Goal: Transaction & Acquisition: Purchase product/service

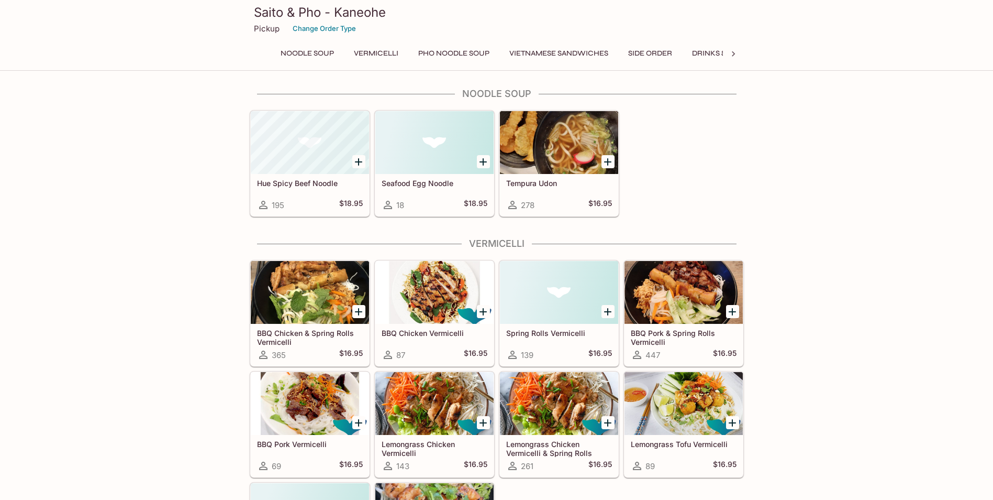
click at [669, 162] on div "Hue Spicy Beef Noodle 195 $18.95 Seafood Egg Noodle 18 $18.95 Tempura Udon 278 …" at bounding box center [495, 161] width 498 height 111
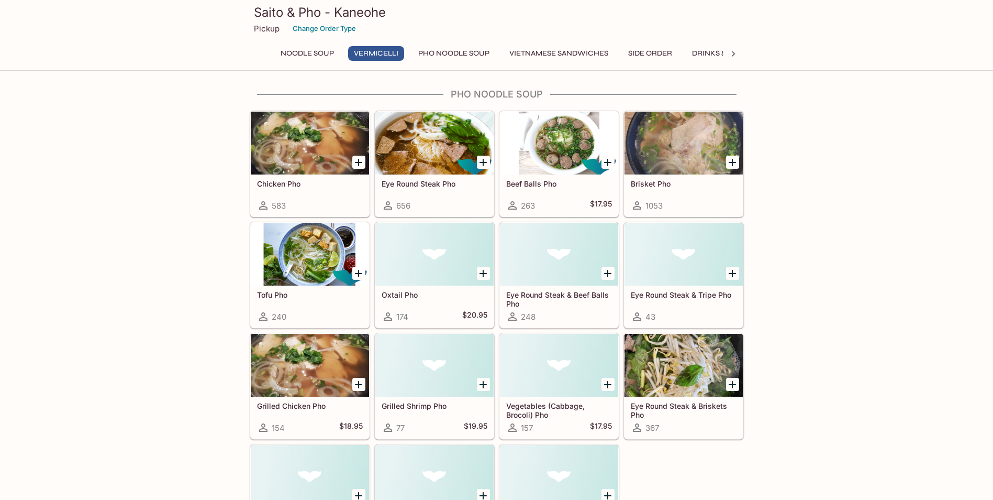
scroll to position [524, 0]
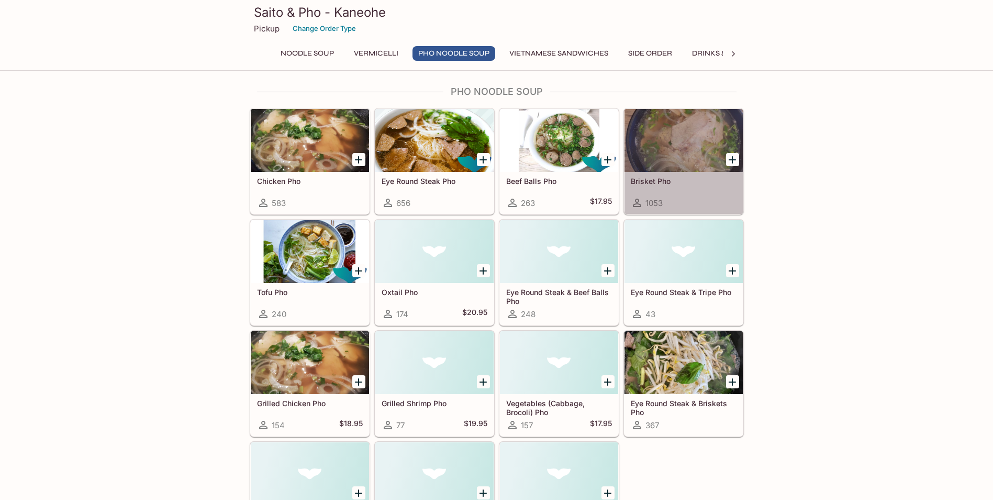
click at [697, 151] on div at bounding box center [684, 140] width 118 height 63
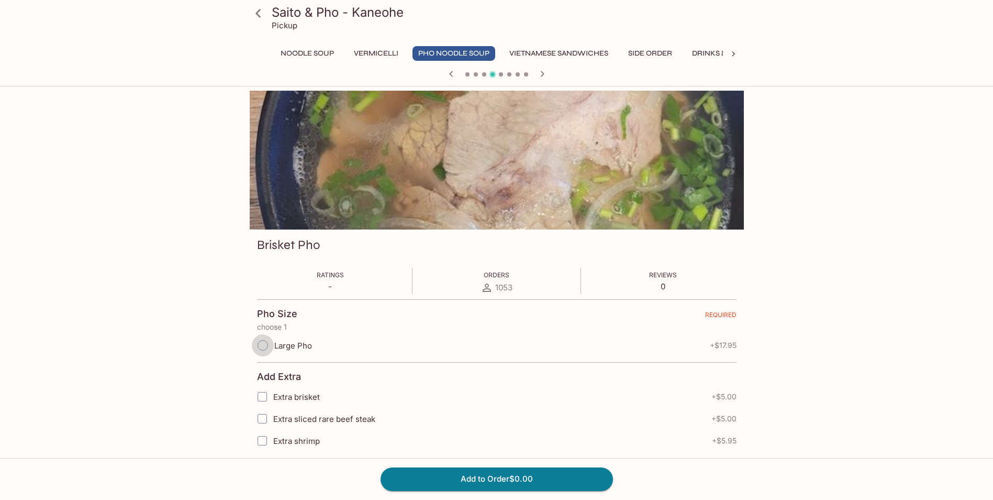
click at [268, 351] on input "Large Pho" at bounding box center [263, 345] width 22 height 22
click at [263, 344] on input "Large Pho" at bounding box center [263, 345] width 22 height 22
radio input "true"
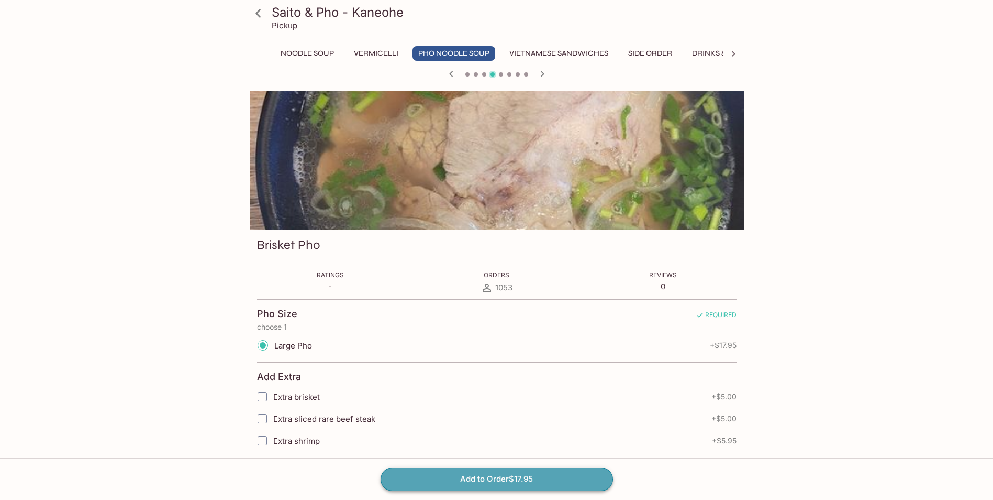
click at [497, 478] on button "Add to Order $17.95" at bounding box center [497, 478] width 232 height 23
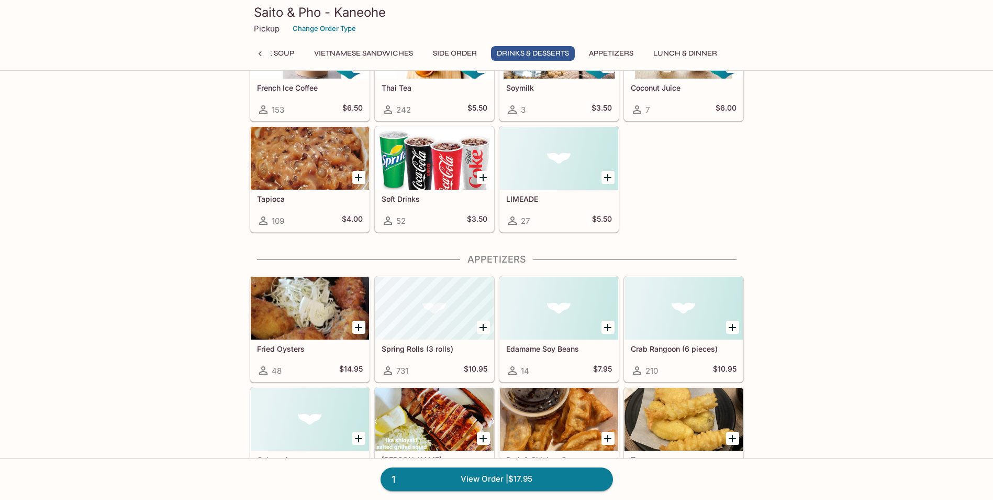
scroll to position [1466, 0]
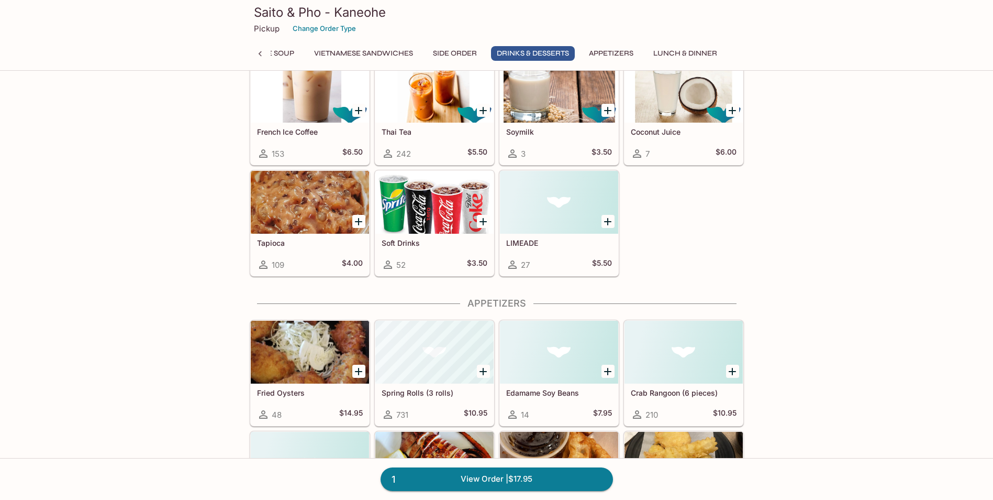
click at [200, 196] on div "Noodle Soup Hue Spicy Beef Noodle 195 $18.95 Seafood Egg Noodle 18 $18.95 Tempu…" at bounding box center [496, 124] width 993 height 3005
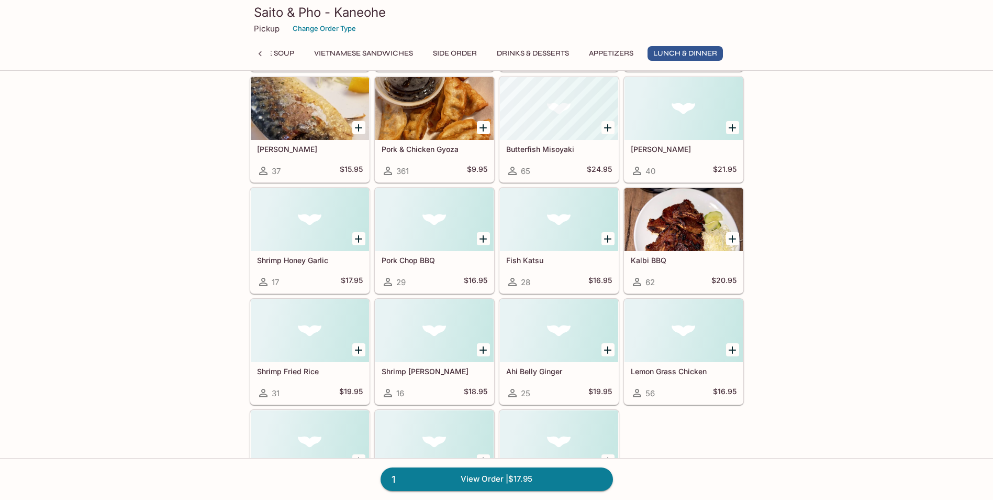
scroll to position [0, 0]
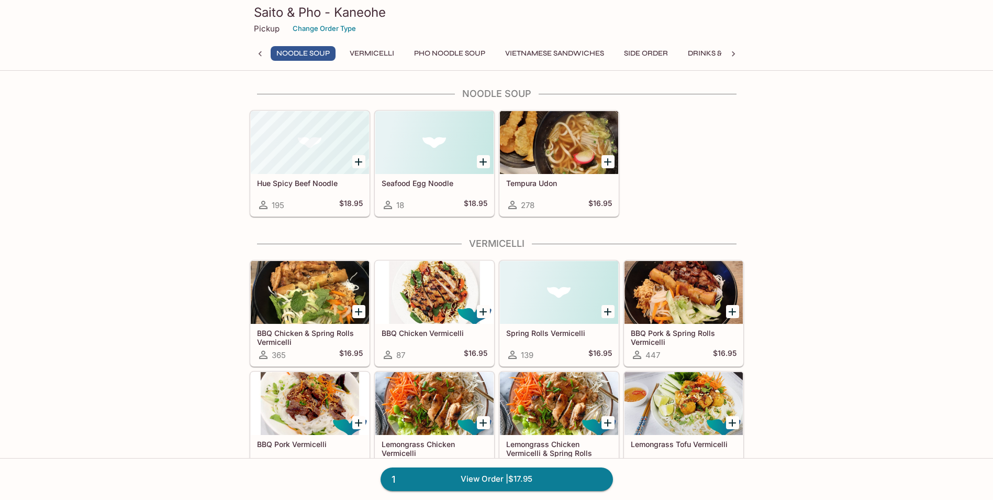
click at [321, 156] on div at bounding box center [310, 142] width 118 height 63
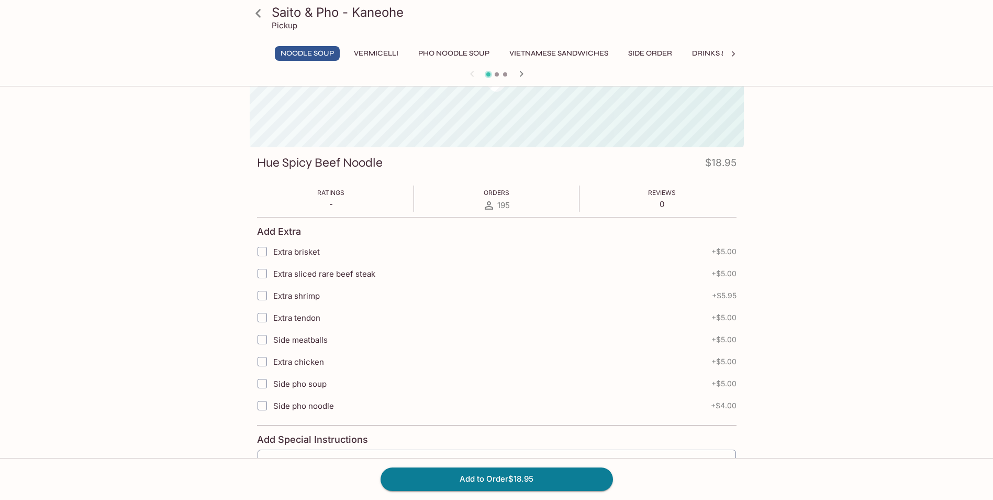
scroll to position [45, 0]
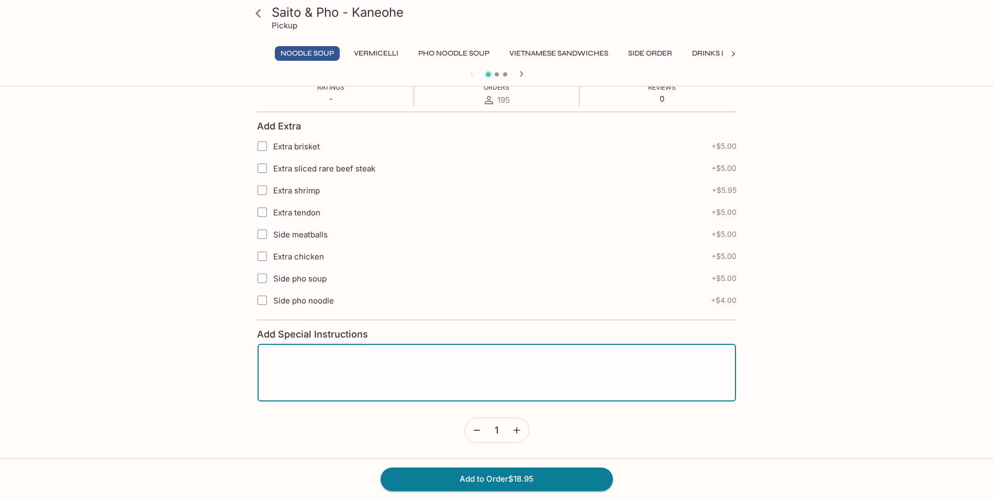
click at [318, 378] on textarea at bounding box center [497, 372] width 464 height 40
click at [321, 361] on textarea "substitute" at bounding box center [497, 372] width 464 height 40
click at [323, 356] on textarea "substitute noodle for pho noddles" at bounding box center [497, 372] width 464 height 40
click at [402, 358] on textarea "substitute noodles for pho noodles" at bounding box center [497, 372] width 464 height 40
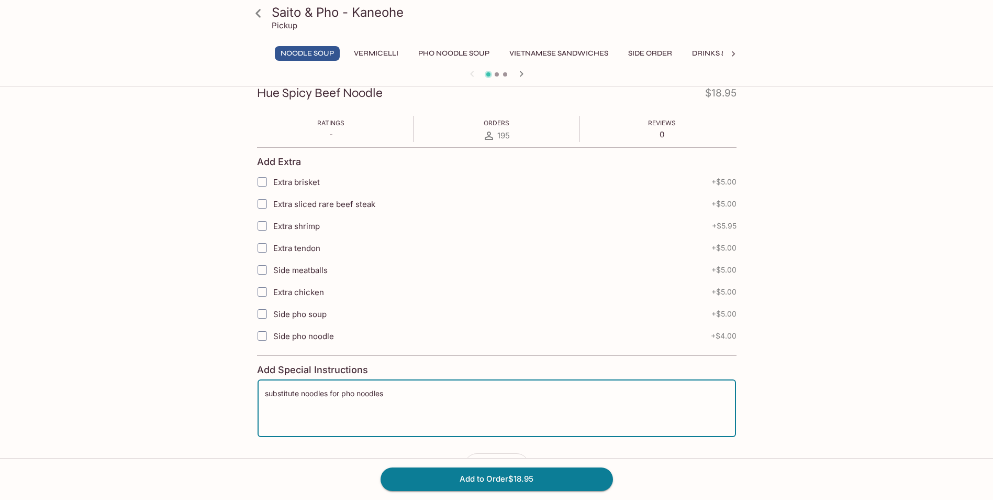
scroll to position [187, 0]
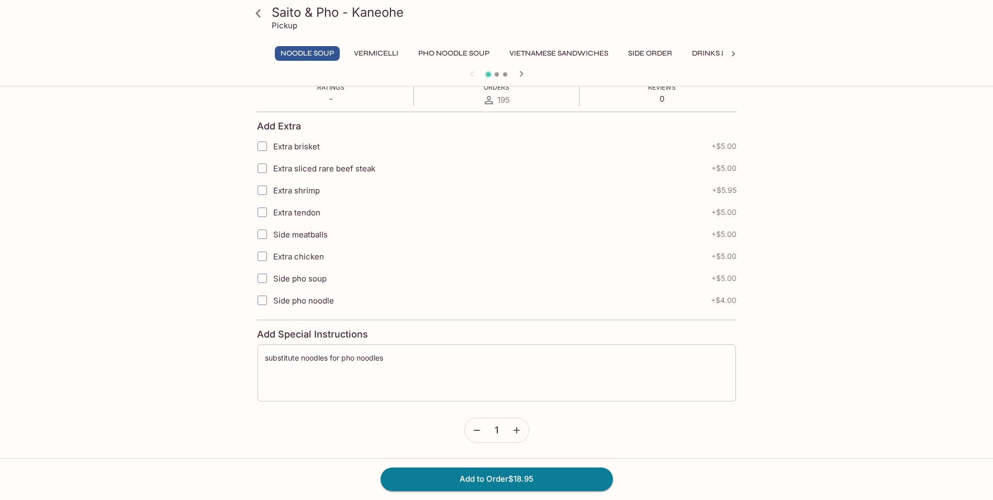
click at [264, 362] on div "substitute noodles for pho noodles x ​" at bounding box center [497, 372] width 480 height 58
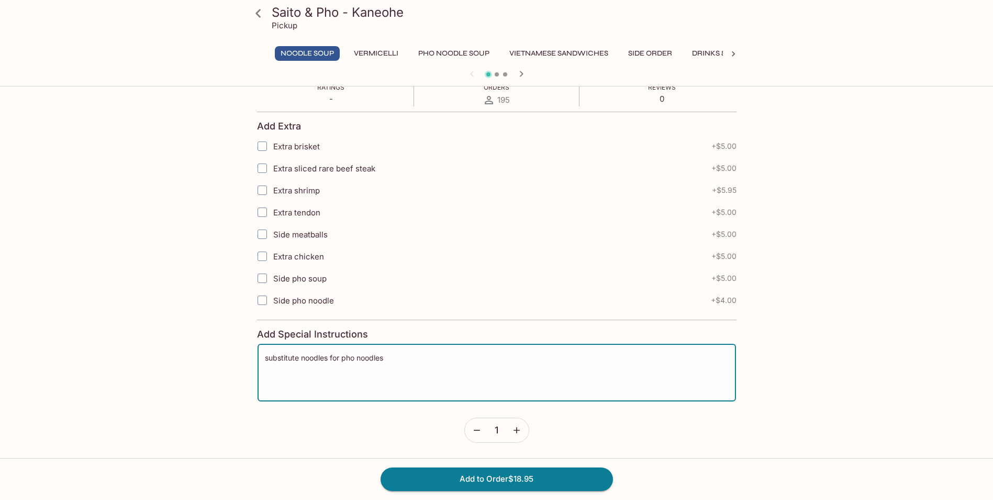
click at [266, 357] on textarea "substitute noodles for pho noodles" at bounding box center [497, 372] width 464 height 40
click at [327, 357] on textarea "please substitute noodles for pho noodles" at bounding box center [497, 372] width 464 height 40
click at [453, 359] on textarea "please substitute the noodles for pho noodles" at bounding box center [497, 372] width 464 height 40
click at [265, 360] on textarea "please substitute the noodles for pho noodles" at bounding box center [497, 372] width 464 height 40
click at [436, 357] on textarea "please substitute the noodles for pho noodles" at bounding box center [497, 372] width 464 height 40
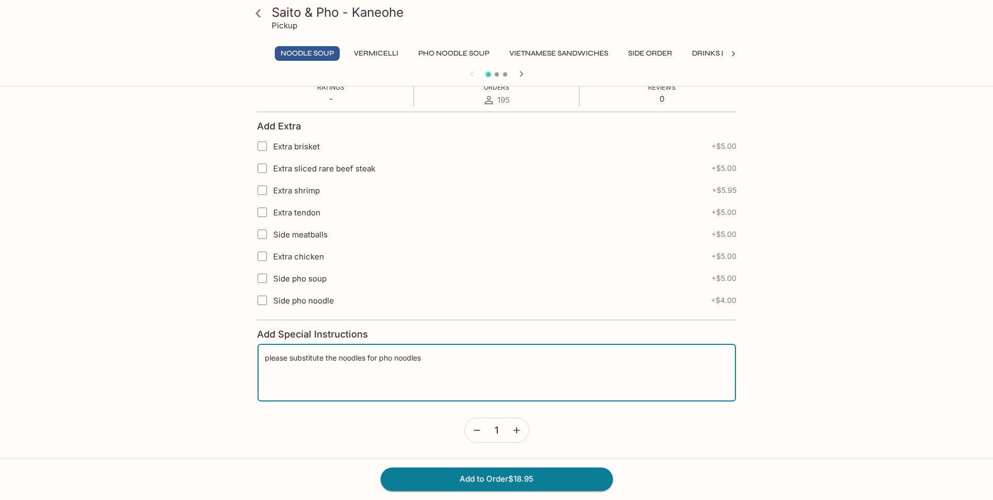
click at [431, 360] on textarea "please substitute the noodles for pho noodles" at bounding box center [497, 372] width 464 height 40
type textarea "please substitute the noodles for pho noodles"
click at [512, 478] on button "Add to Order $18.95" at bounding box center [497, 478] width 232 height 23
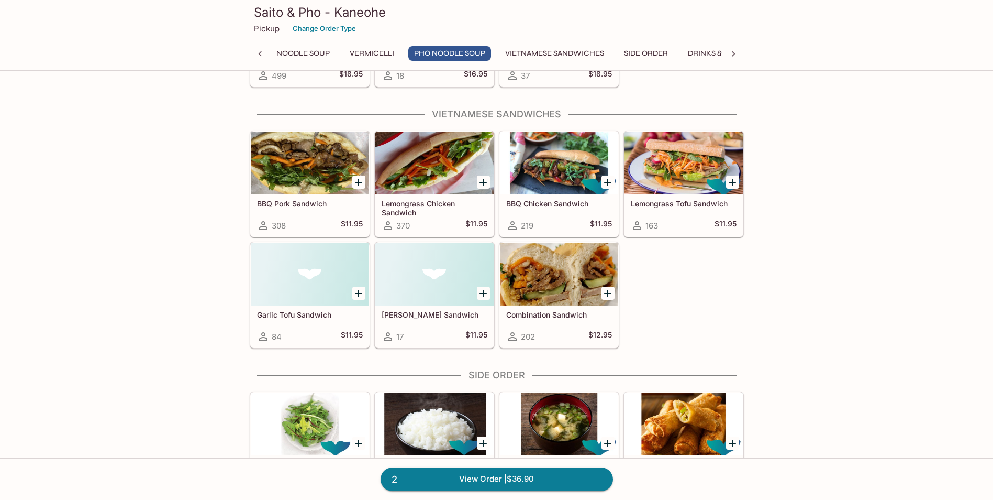
scroll to position [995, 0]
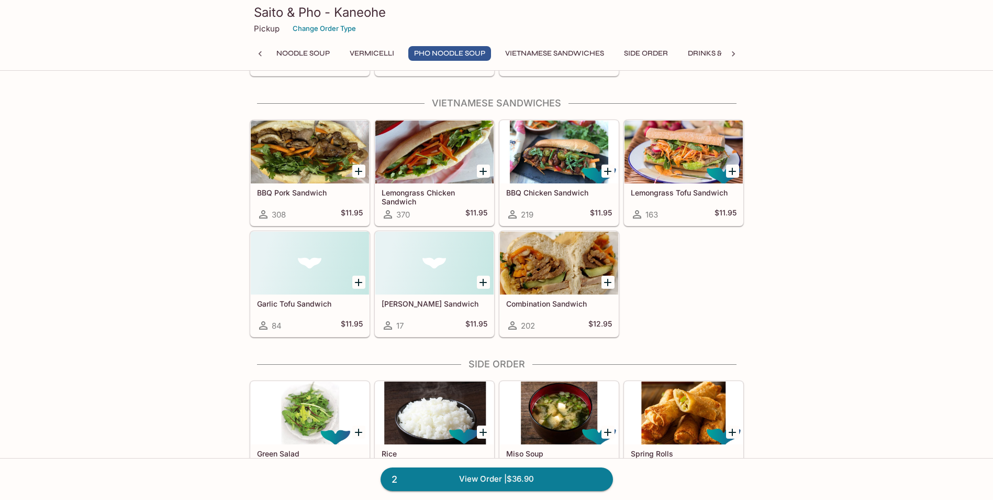
click at [674, 259] on div "BBQ Pork Sandwich 308 $11.95 Lemongrass Chicken Sandwich 370 $11.95 BBQ Chicken…" at bounding box center [495, 226] width 498 height 222
click at [359, 169] on icon "Add BBQ Pork Sandwich" at bounding box center [358, 171] width 7 height 7
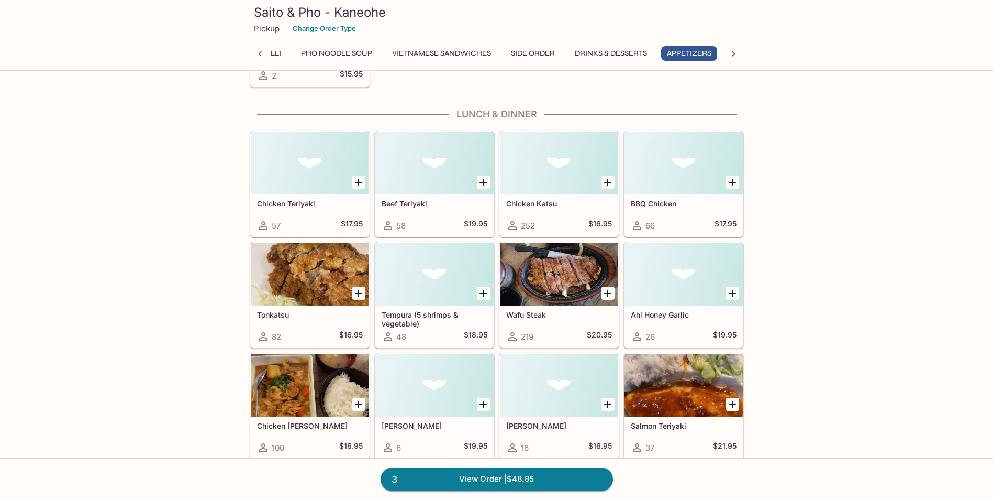
scroll to position [2147, 0]
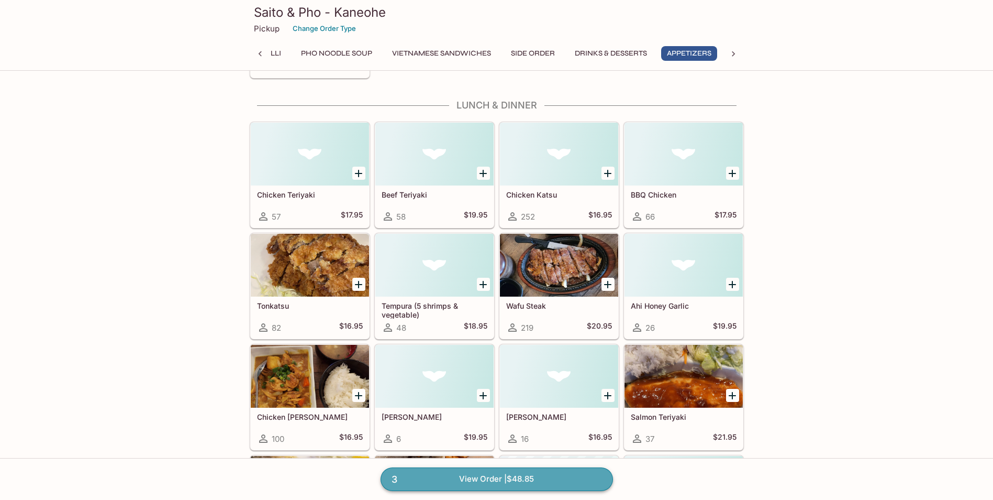
click at [525, 474] on link "3 View Order | $48.85" at bounding box center [497, 478] width 232 height 23
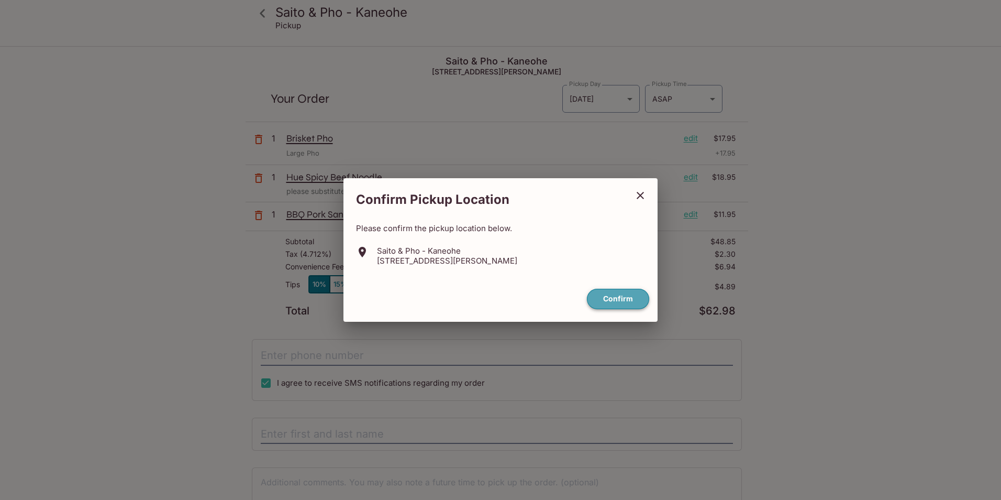
click at [616, 296] on button "Confirm" at bounding box center [618, 299] width 62 height 20
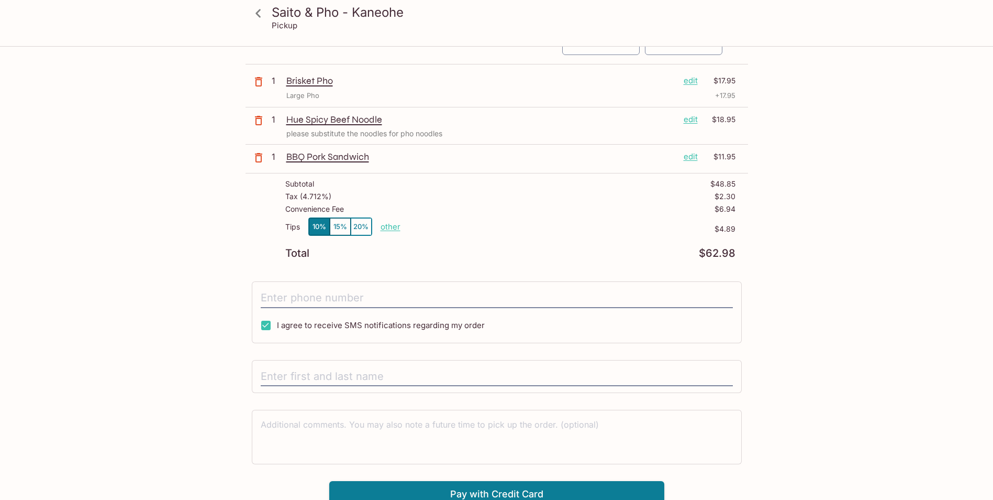
scroll to position [65, 0]
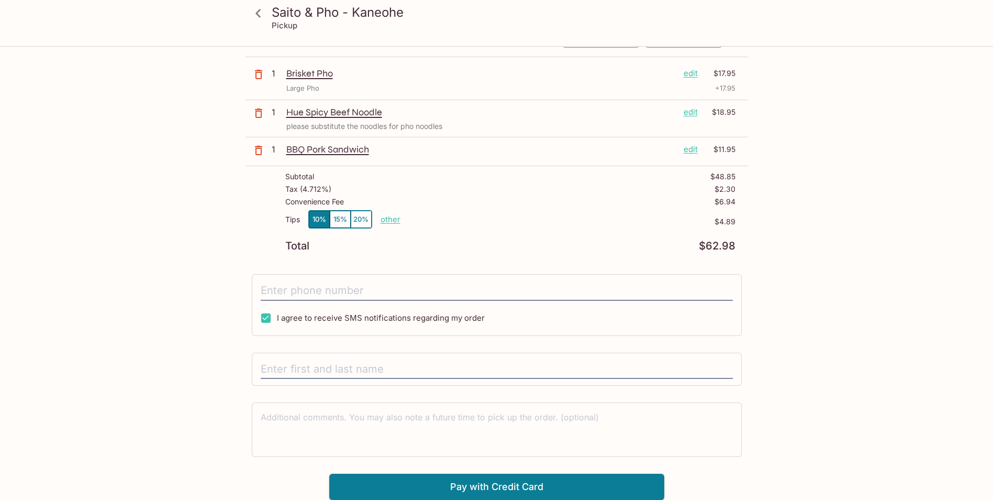
click at [390, 219] on p "other" at bounding box center [391, 219] width 20 height 10
drag, startPoint x: 442, startPoint y: 219, endPoint x: 498, endPoint y: 223, distance: 56.7
click at [500, 223] on div "Tips 10% 15% 20% Done 4.89 $4.89" at bounding box center [510, 225] width 450 height 31
type input "0.00"
drag, startPoint x: 503, startPoint y: 248, endPoint x: 505, endPoint y: 218, distance: 29.9
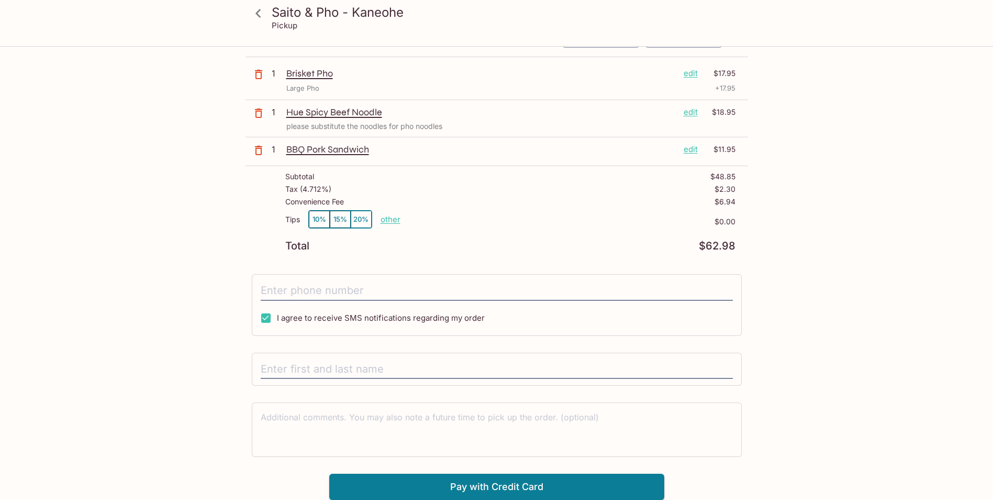
click at [498, 244] on div "Total $62.98" at bounding box center [510, 246] width 450 height 10
click at [319, 293] on input "tel" at bounding box center [497, 291] width 472 height 20
type input "[PHONE_NUMBER]"
click at [212, 401] on div "Saito & Pho - Kaneohe Pickup Saito & Pho - Kaneohe 45-[STREET_ADDRESS] Your Ord…" at bounding box center [497, 240] width 670 height 517
click at [304, 369] on input "text" at bounding box center [497, 369] width 472 height 20
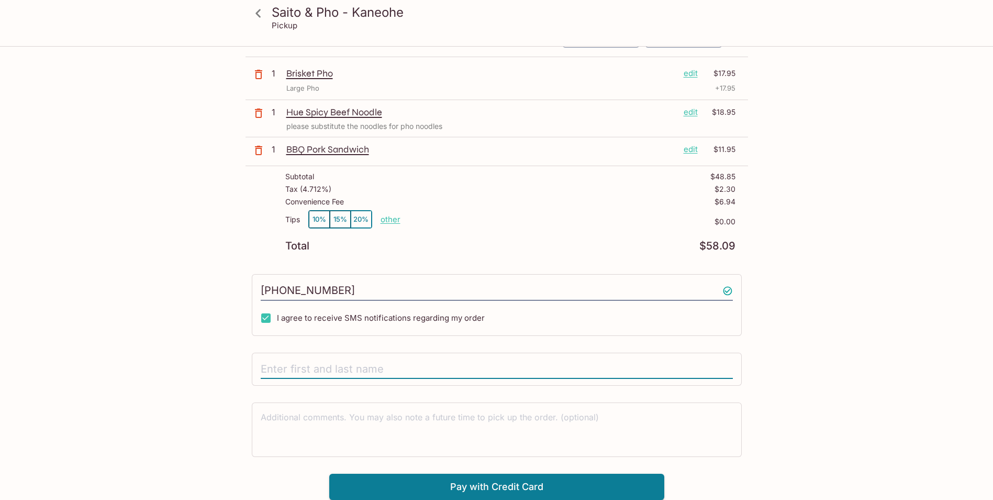
type input "[PERSON_NAME]"
click at [213, 373] on div "Saito & Pho - Kaneohe Pickup Saito & Pho - Kaneohe 45-[STREET_ADDRESS] Your Ord…" at bounding box center [497, 240] width 670 height 517
click at [188, 412] on div "Saito & Pho - Kaneohe Pickup Saito & Pho - Kaneohe 45-[STREET_ADDRESS] Your Ord…" at bounding box center [497, 240] width 670 height 517
click at [199, 315] on div "Saito & Pho - Kaneohe Pickup Saito & Pho - Kaneohe 45-[STREET_ADDRESS] Your Ord…" at bounding box center [497, 240] width 670 height 517
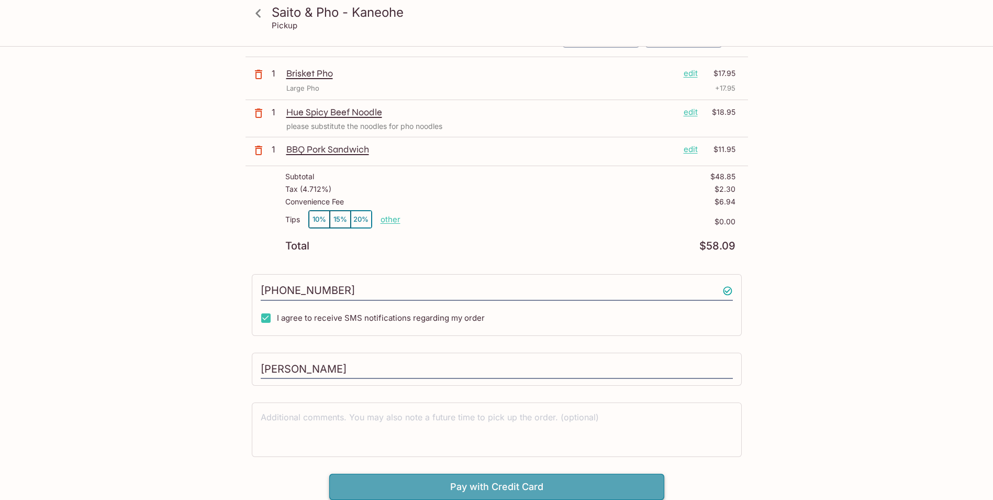
click at [474, 482] on button "Pay with Credit Card" at bounding box center [496, 486] width 335 height 26
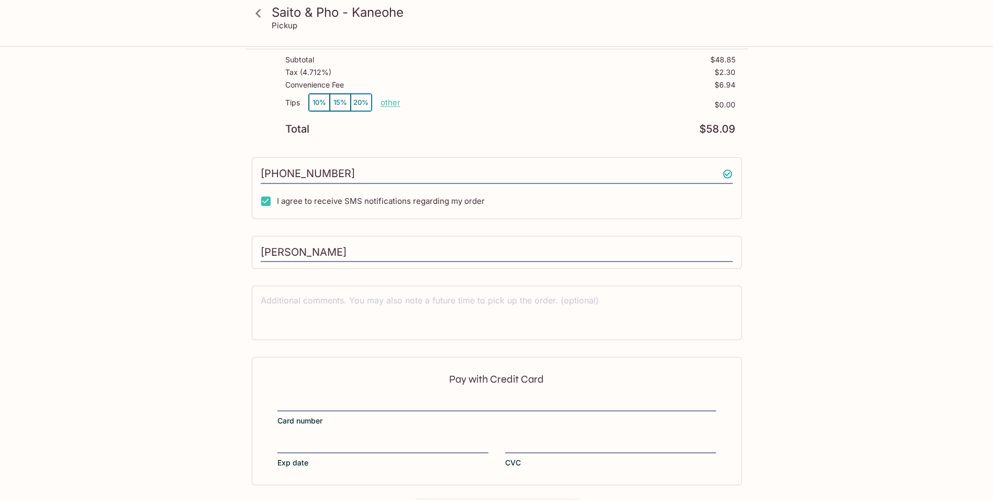
scroll to position [222, 0]
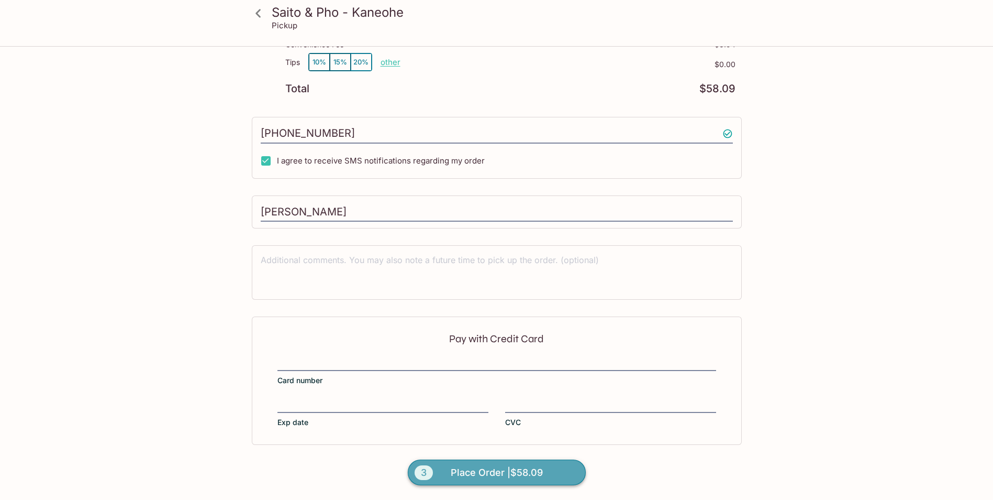
click at [516, 469] on span "Place Order | $58.09" at bounding box center [497, 472] width 92 height 17
